Goal: Communication & Community: Answer question/provide support

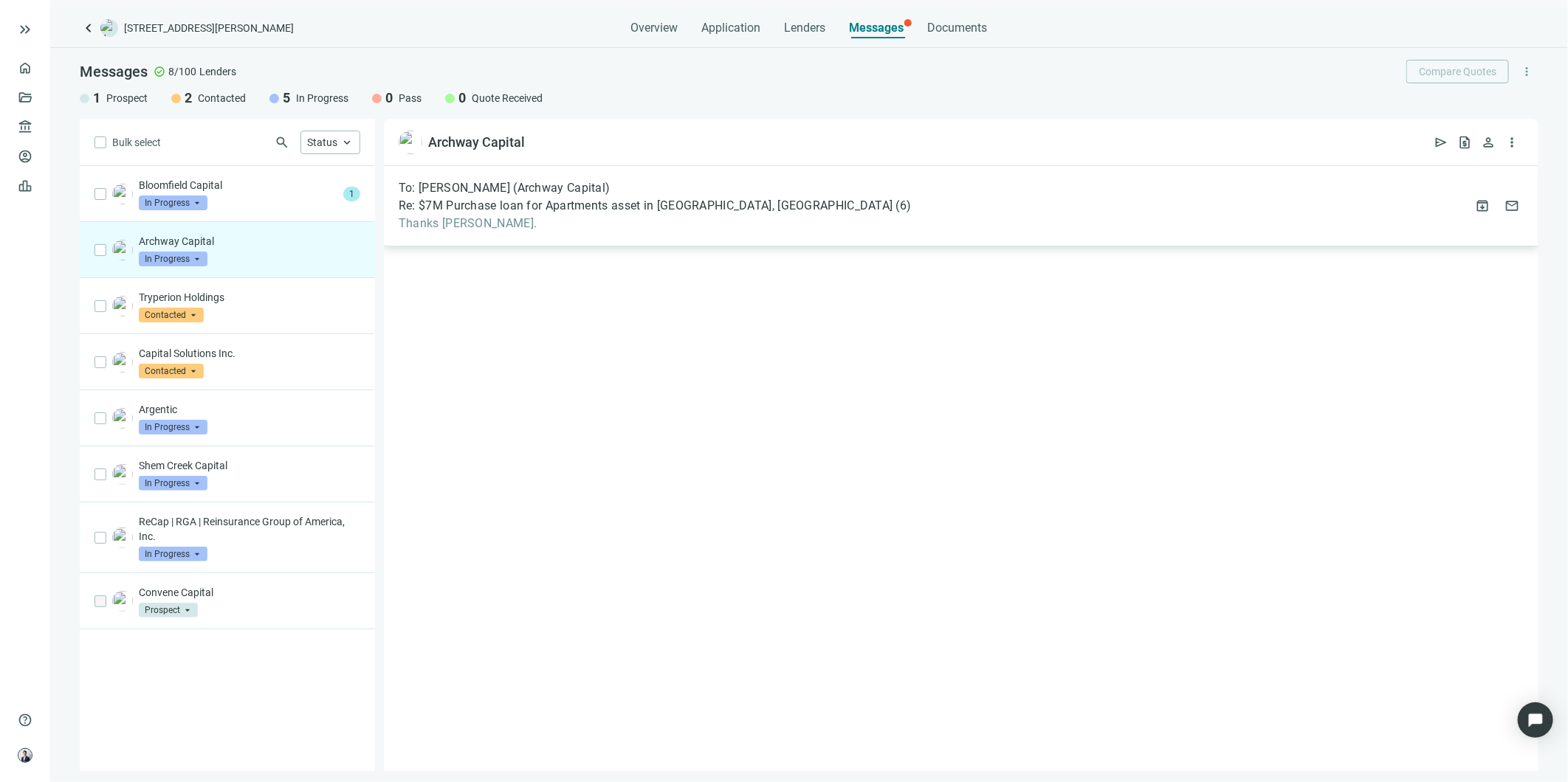
click at [537, 227] on span "Thanks [PERSON_NAME]." at bounding box center [656, 223] width 513 height 15
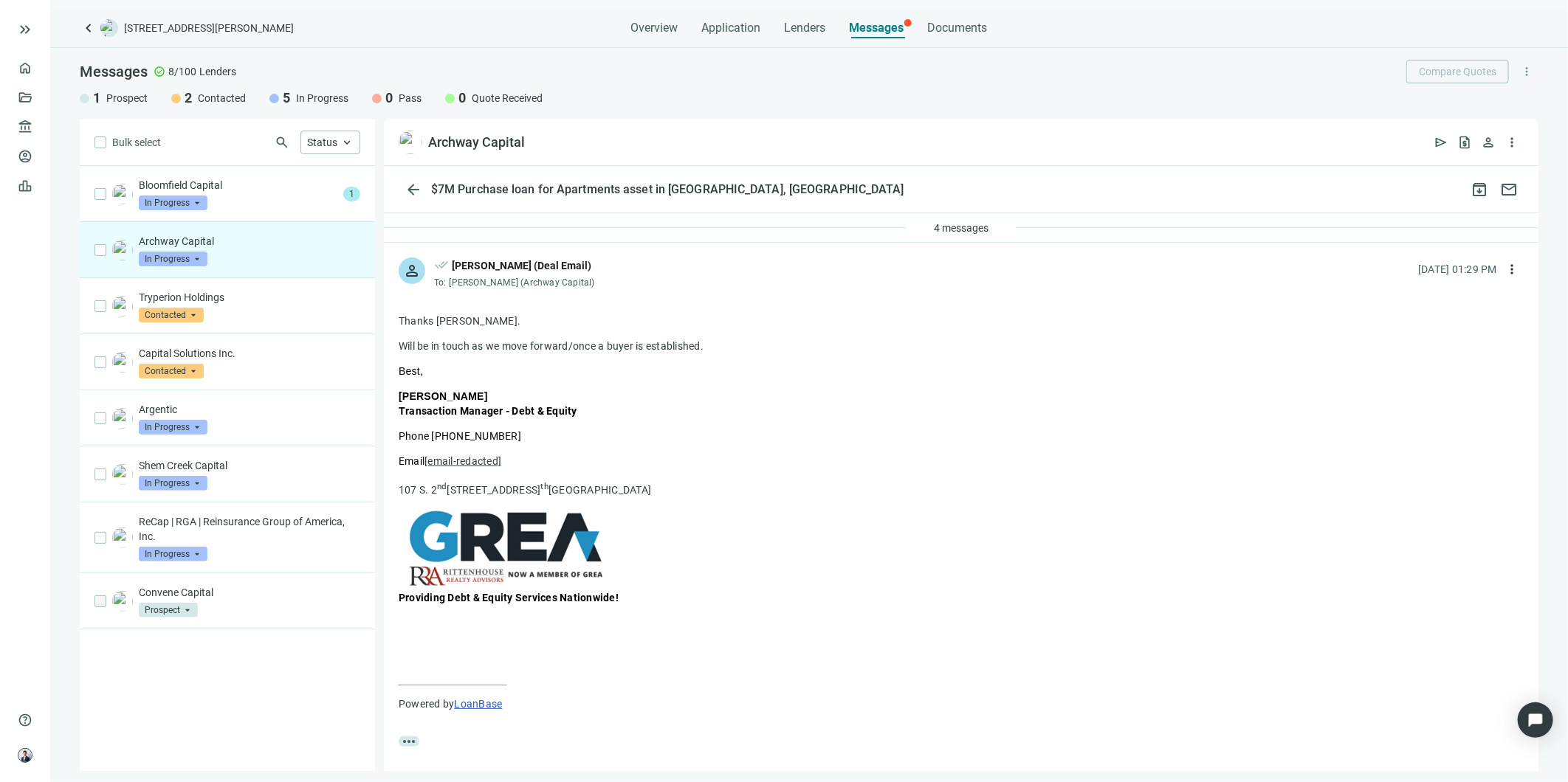
scroll to position [82, 0]
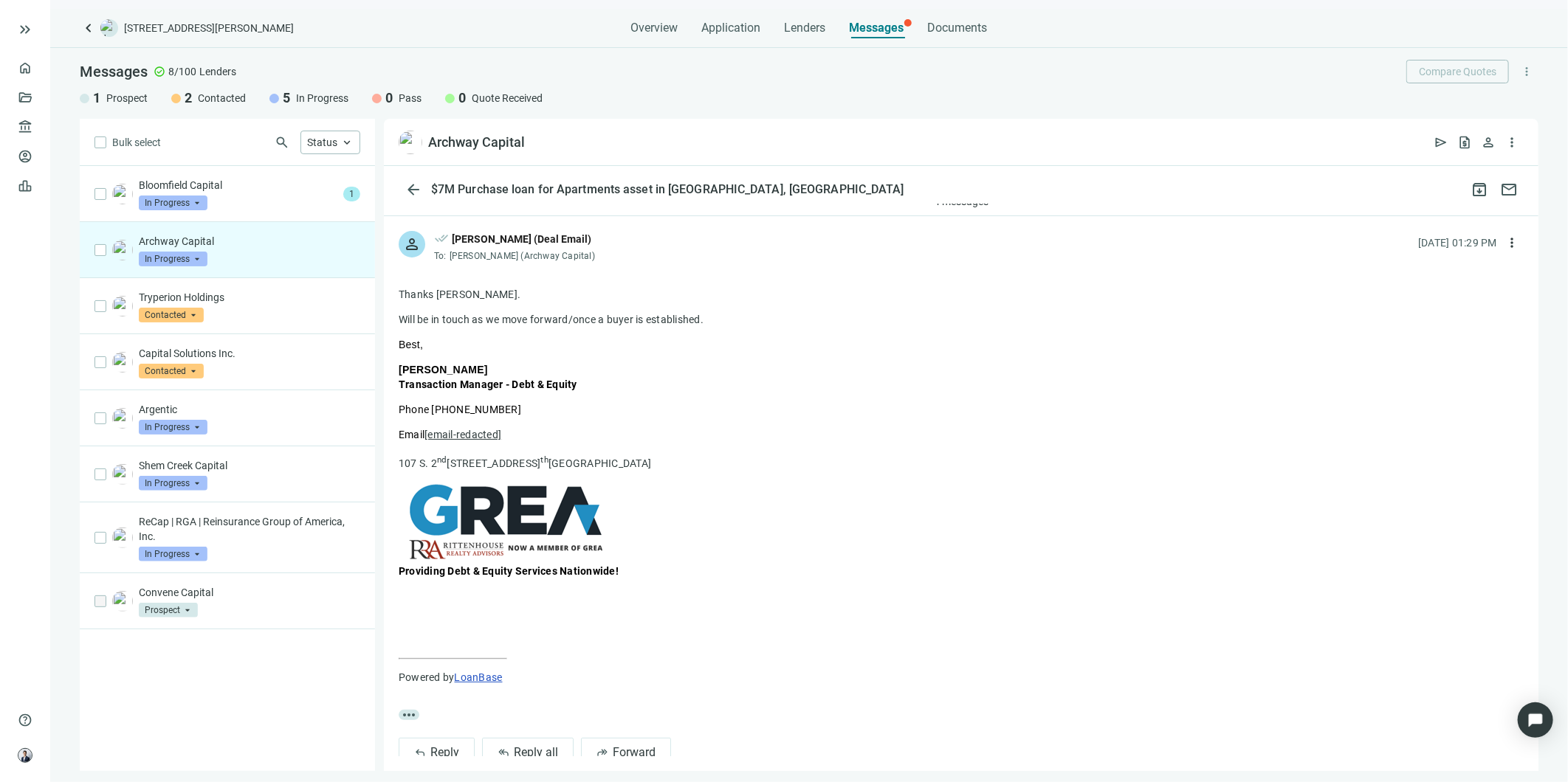
click at [543, 550] on img at bounding box center [505, 521] width 199 height 79
click at [551, 510] on img at bounding box center [505, 521] width 199 height 79
click at [551, 509] on img at bounding box center [505, 521] width 199 height 79
click at [595, 506] on img at bounding box center [505, 521] width 199 height 79
click at [275, 198] on div "Bloomfield Capital In Progress arrow_drop_down" at bounding box center [238, 194] width 198 height 32
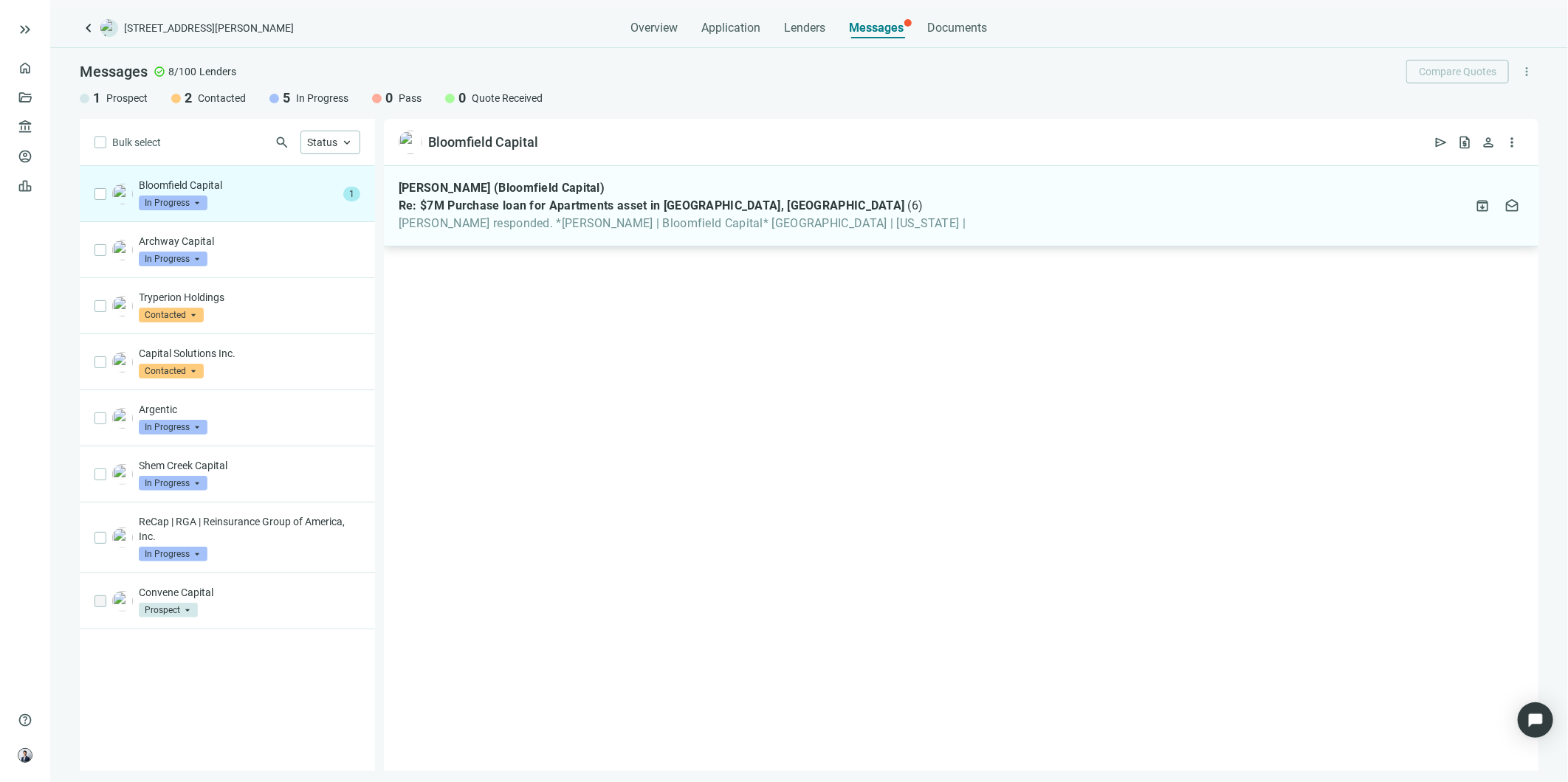
click at [466, 213] on span "Re: $7M Purchase loan for Apartments asset in [GEOGRAPHIC_DATA], [GEOGRAPHIC_DA…" at bounding box center [652, 205] width 506 height 15
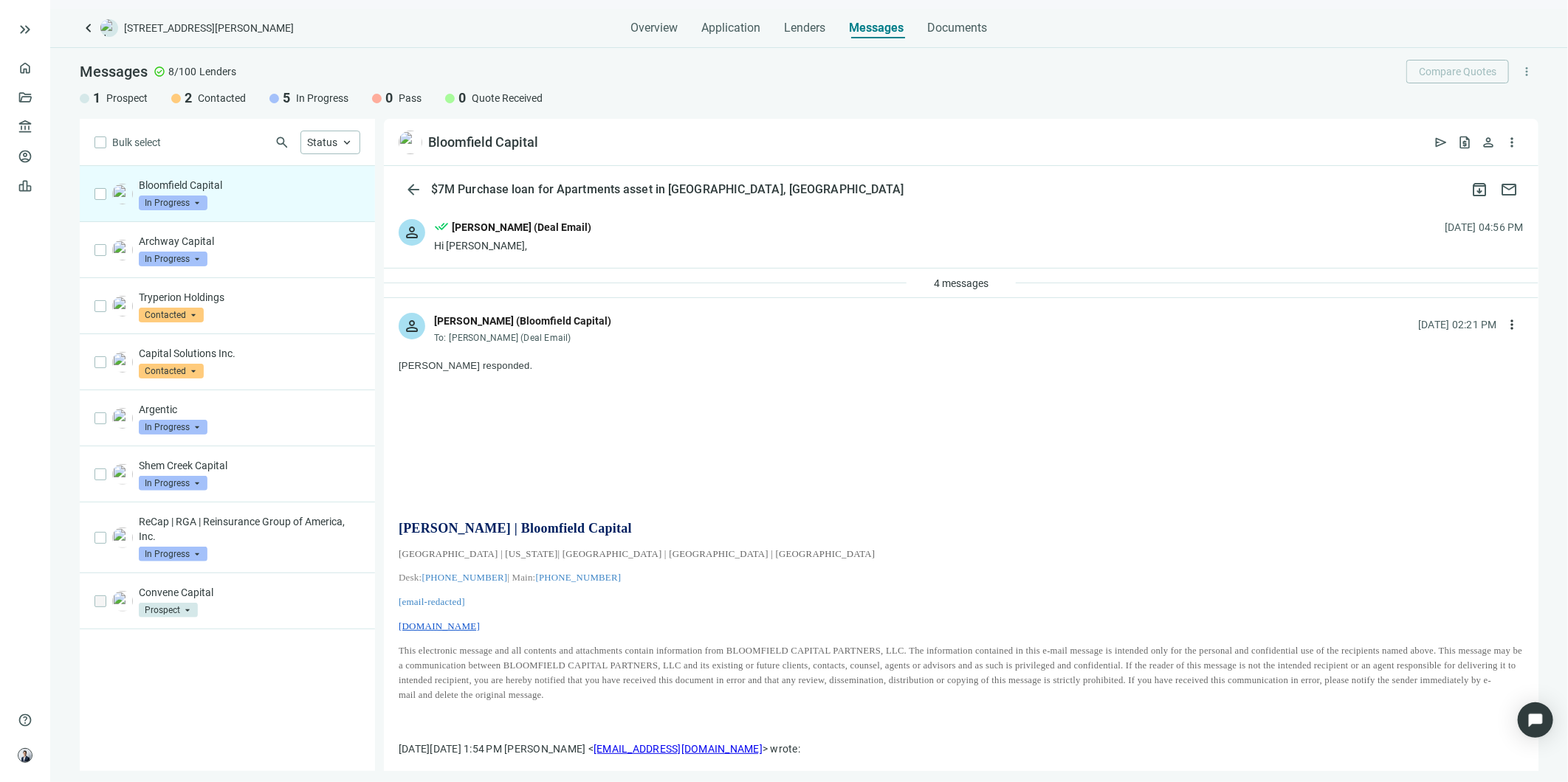
click at [694, 280] on div "4 messages" at bounding box center [961, 283] width 1154 height 29
click at [949, 287] on span "4 messages" at bounding box center [961, 283] width 54 height 12
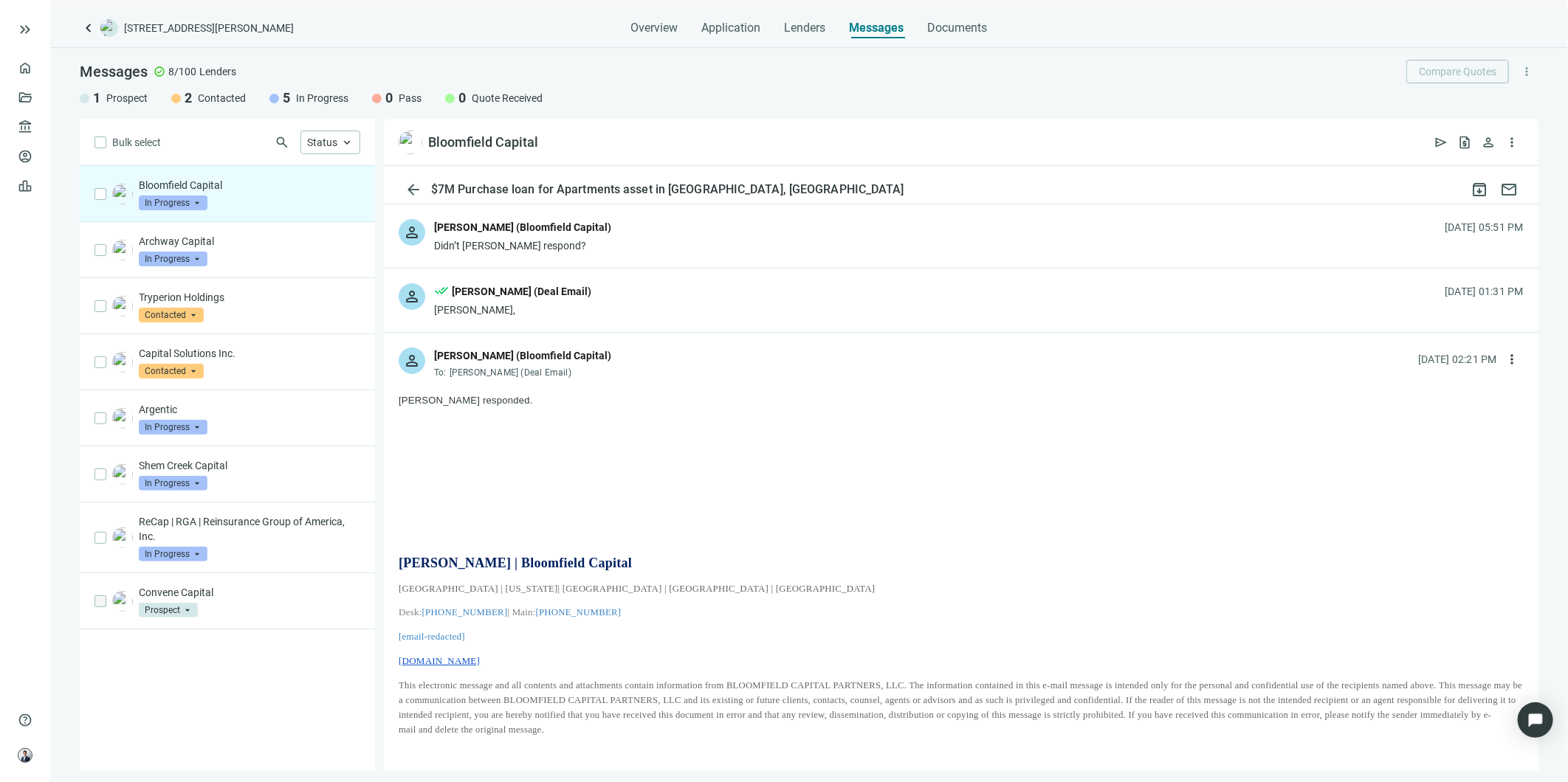
scroll to position [164, 0]
